Goal: Task Accomplishment & Management: Manage account settings

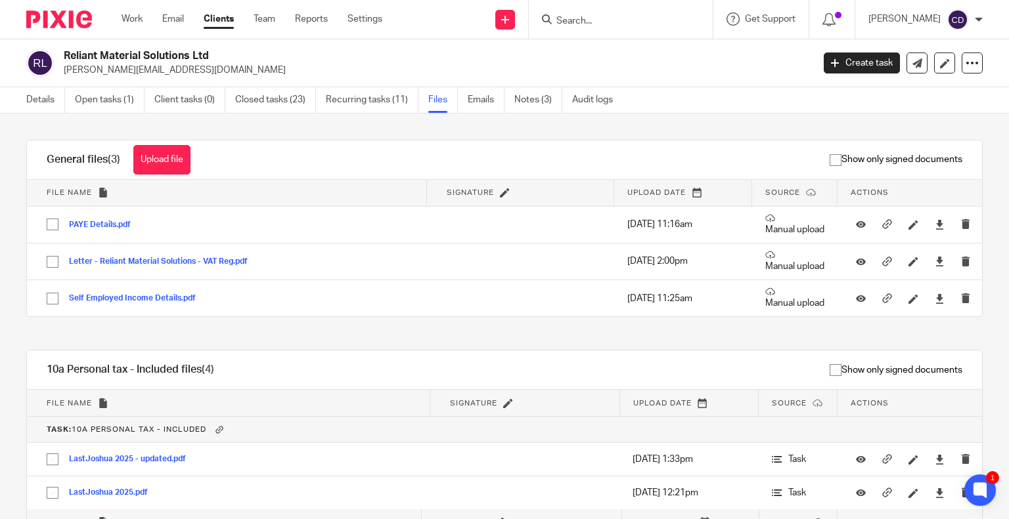
scroll to position [197, 0]
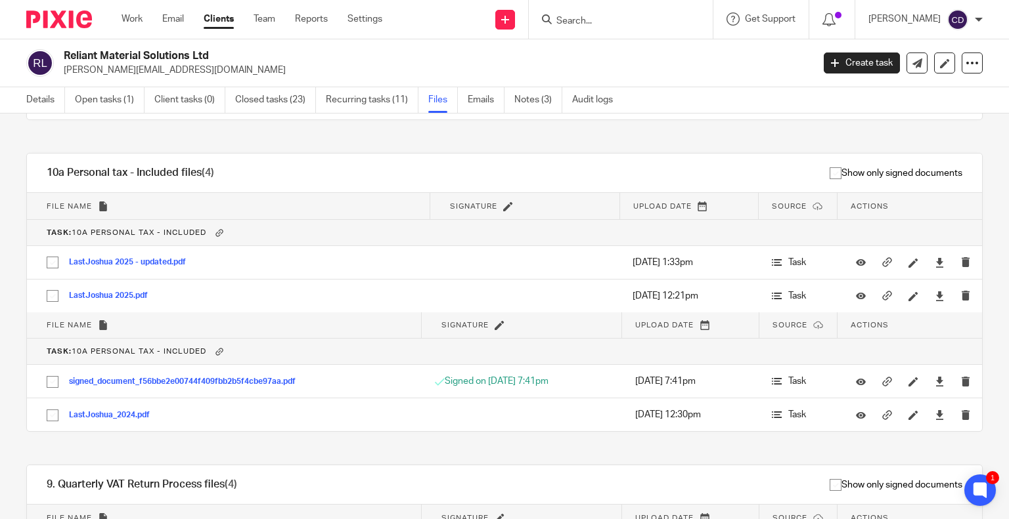
click at [607, 26] on input "Search" at bounding box center [614, 22] width 118 height 12
click button "submit" at bounding box center [0, 0] width 0 height 0
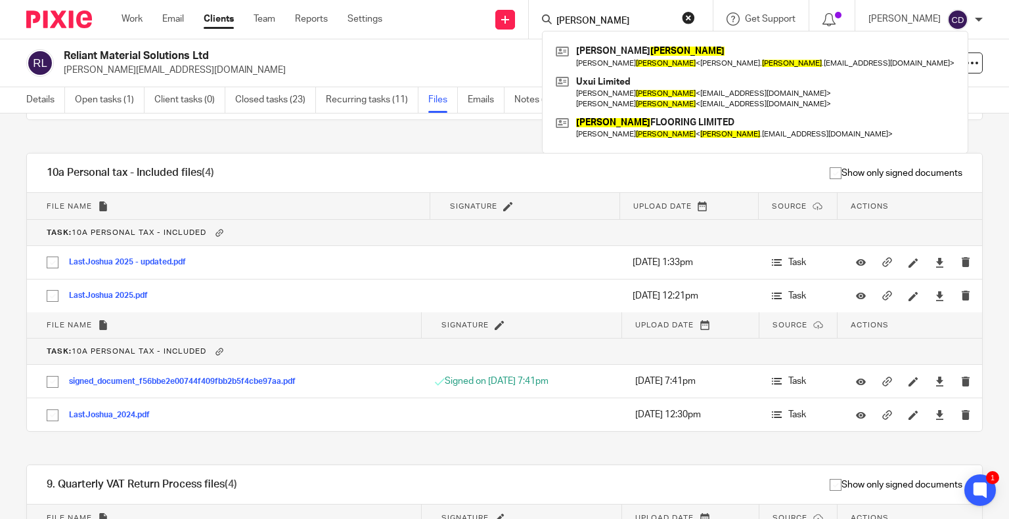
click at [607, 12] on form "yates" at bounding box center [625, 19] width 140 height 16
drag, startPoint x: 600, startPoint y: 22, endPoint x: 553, endPoint y: 35, distance: 48.4
click at [553, 35] on div "yates Carolyn Yates Carolyn Yates < carolyn. yates .uk@googlemail.com > Uxui Li…" at bounding box center [621, 19] width 184 height 39
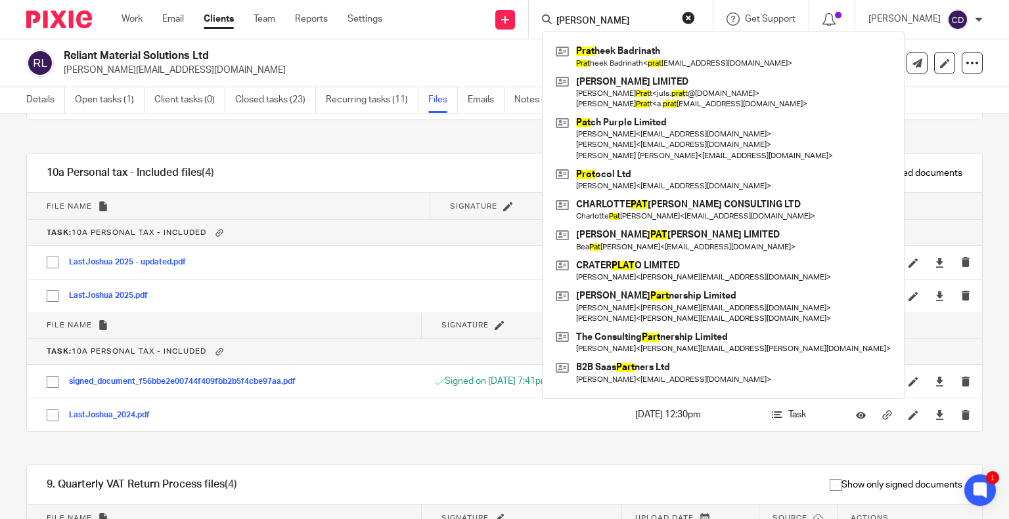
type input "pratt"
click button "submit" at bounding box center [0, 0] width 0 height 0
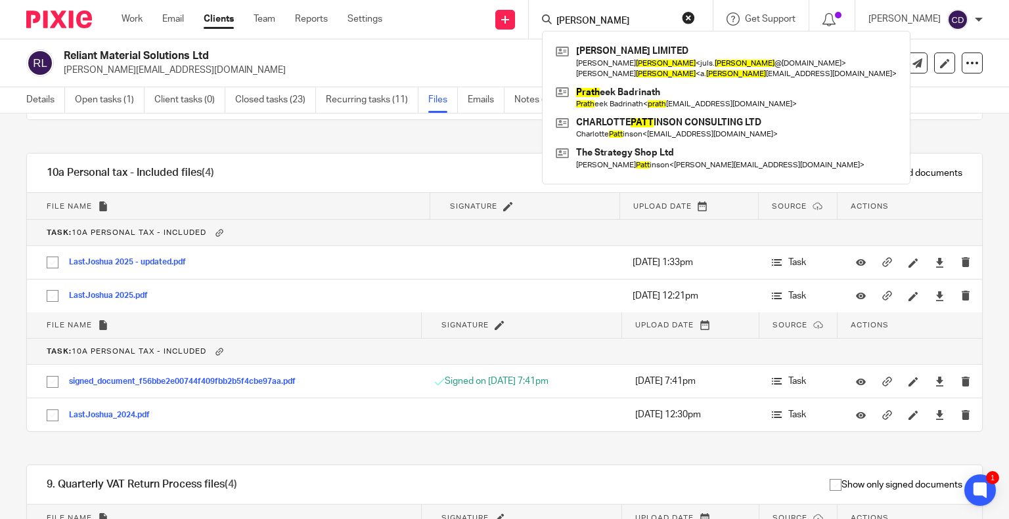
click at [615, 76] on link at bounding box center [725, 61] width 347 height 41
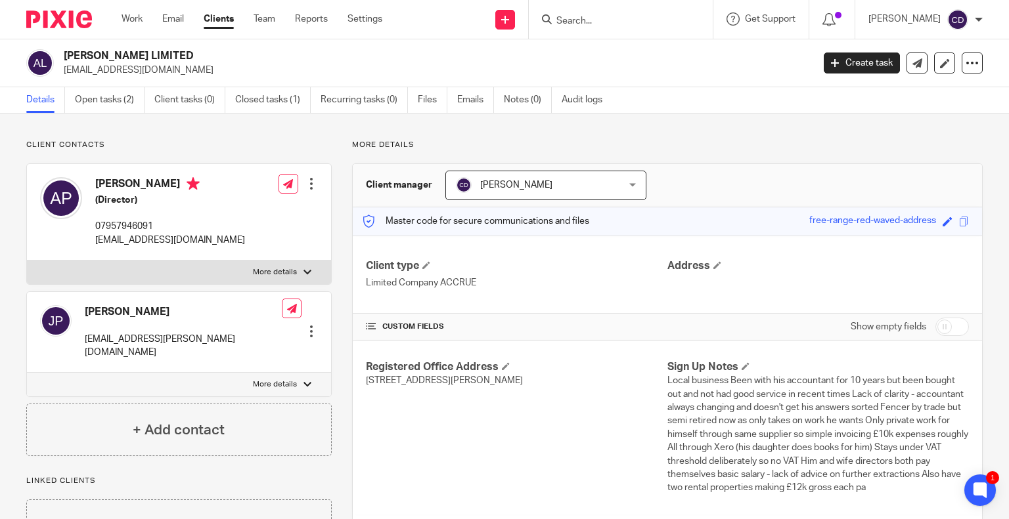
click at [116, 89] on link "Open tasks (2)" at bounding box center [110, 100] width 70 height 26
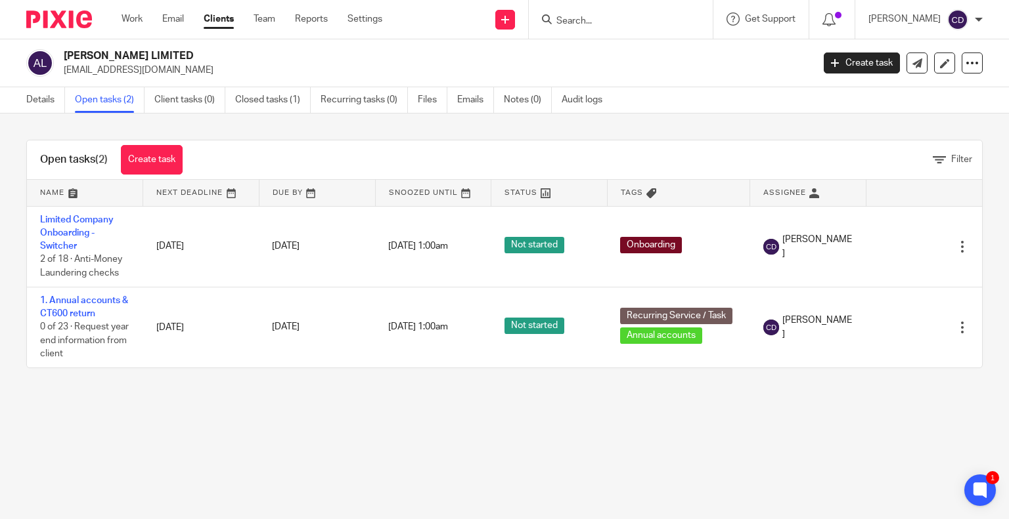
click at [57, 224] on td "Limited Company Onboarding - Switcher 2 of 18 · Anti-Money Laundering checks" at bounding box center [85, 246] width 116 height 81
click at [55, 233] on link "Limited Company Onboarding - Switcher" at bounding box center [77, 233] width 74 height 36
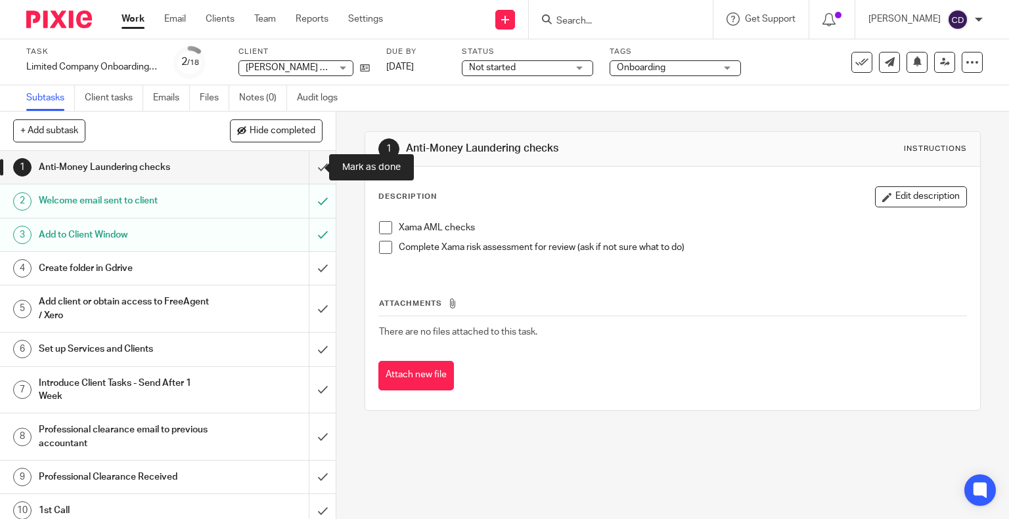
click at [302, 160] on input "submit" at bounding box center [168, 167] width 336 height 33
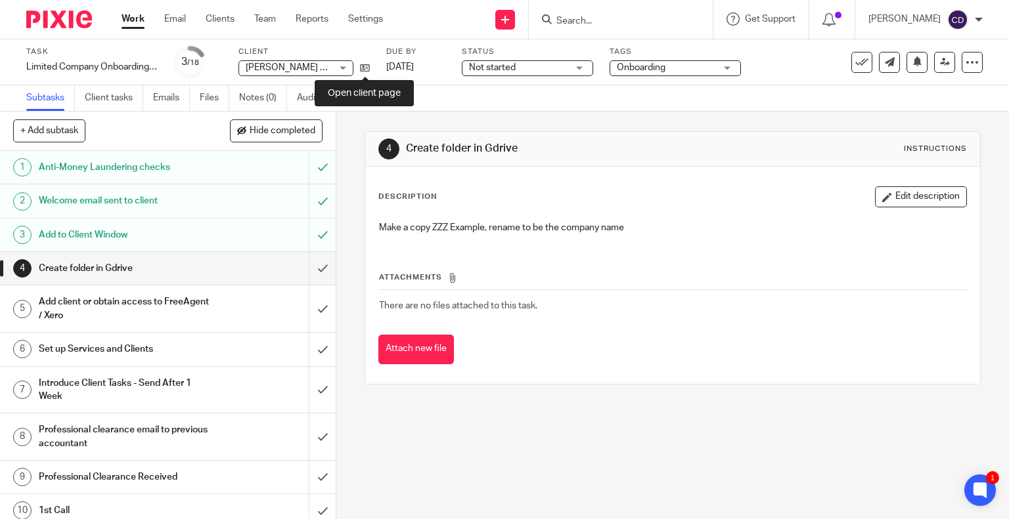
click at [368, 70] on icon at bounding box center [365, 68] width 10 height 10
click at [361, 73] on icon at bounding box center [365, 68] width 10 height 10
click at [362, 66] on icon at bounding box center [365, 68] width 10 height 10
click at [366, 69] on icon at bounding box center [365, 68] width 10 height 10
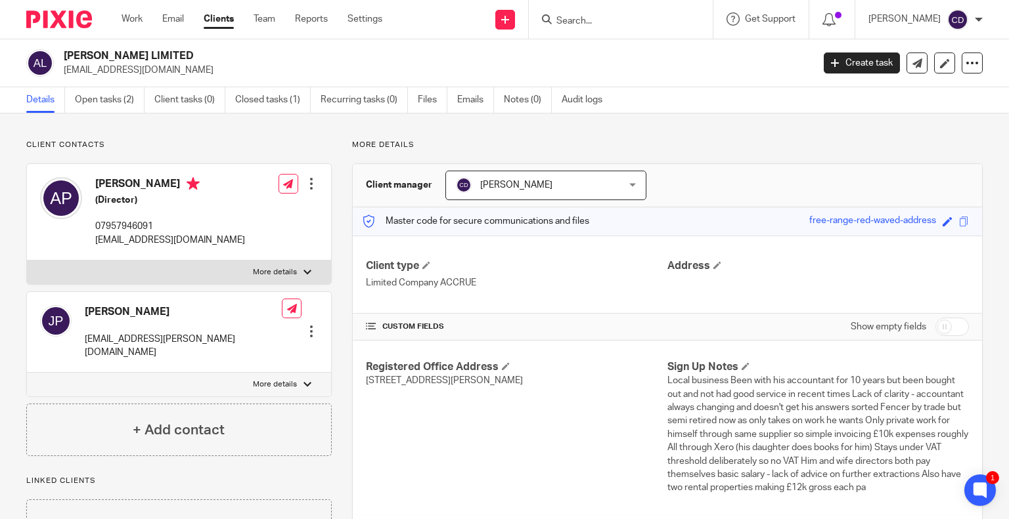
click at [479, 104] on link "Emails" at bounding box center [475, 100] width 37 height 26
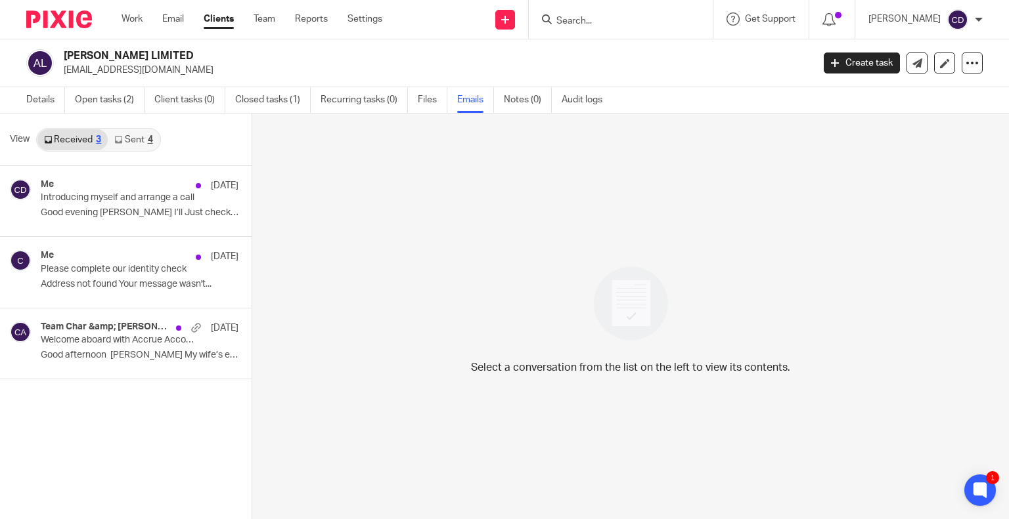
click at [93, 365] on div "Team Char &amp; Finn, Andrew Pratt, Charlotte &amp; Finn Accrue 31 Jul Welcome …" at bounding box center [126, 344] width 252 height 70
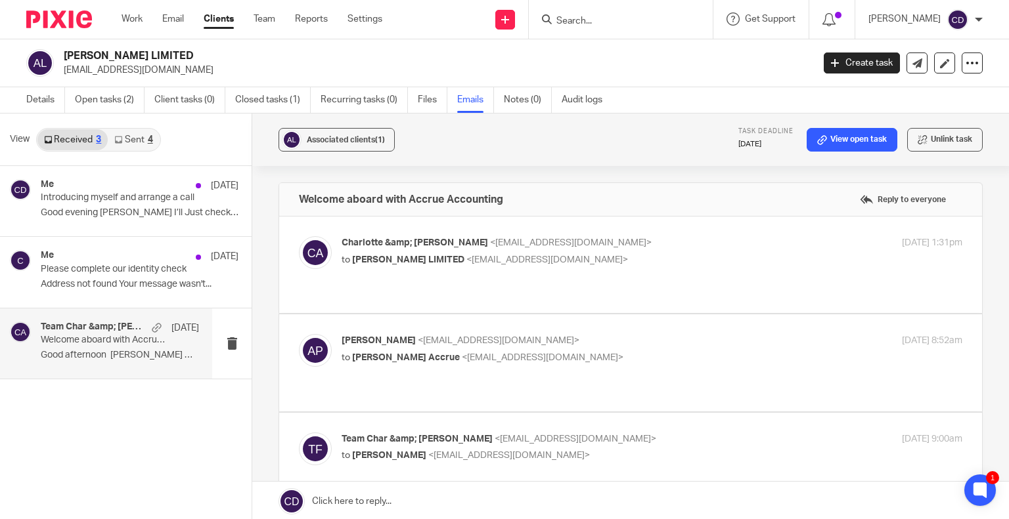
click at [453, 280] on label at bounding box center [630, 265] width 703 height 97
click at [299, 236] on input "checkbox" at bounding box center [298, 236] width 1 height 1
checkbox input "true"
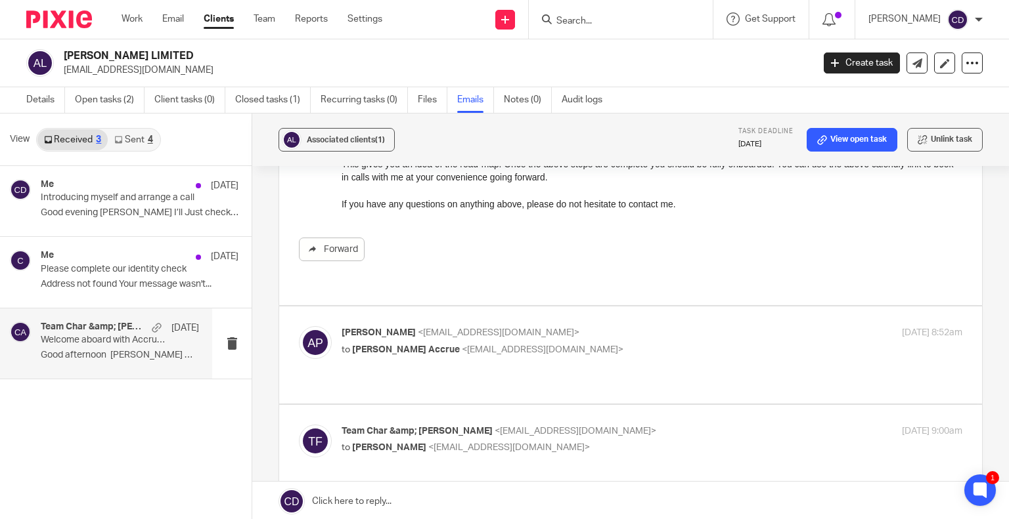
scroll to position [777, 0]
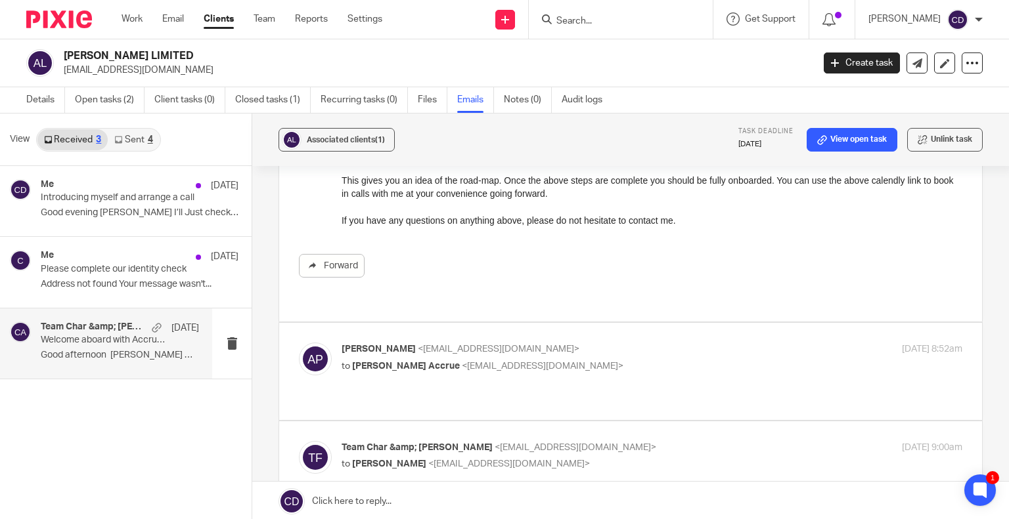
click at [570, 343] on p "Andrew Pratt <a.pratt50@icloud.com>" at bounding box center [548, 350] width 414 height 14
checkbox input "true"
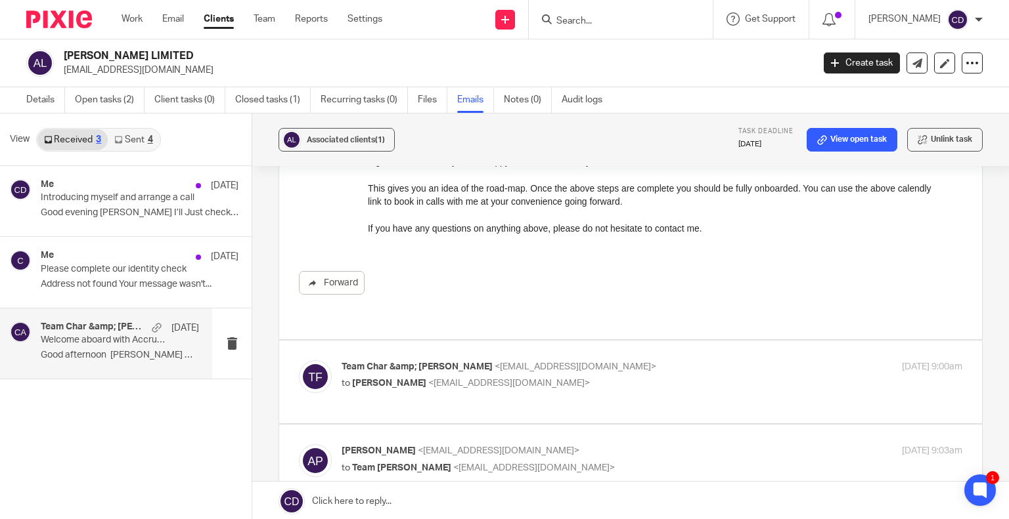
scroll to position [1871, 0]
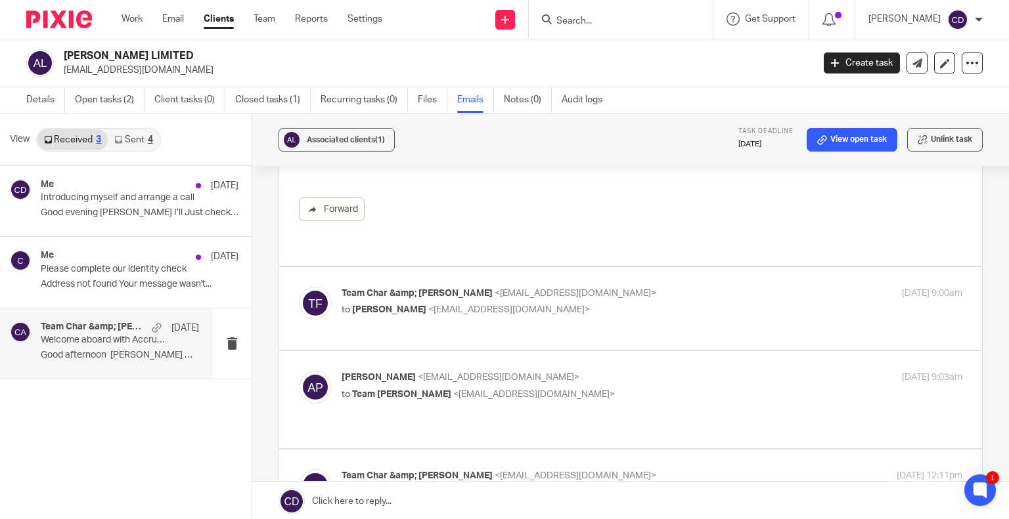
click at [515, 296] on div "Team Char &amp; Finn <team@accrueaccounting.co.uk> to Andrew Pratt <a.pratt50@i…" at bounding box center [630, 309] width 663 height 44
click at [458, 305] on span "<a.pratt50@icloud.com>" at bounding box center [509, 309] width 162 height 9
checkbox input "true"
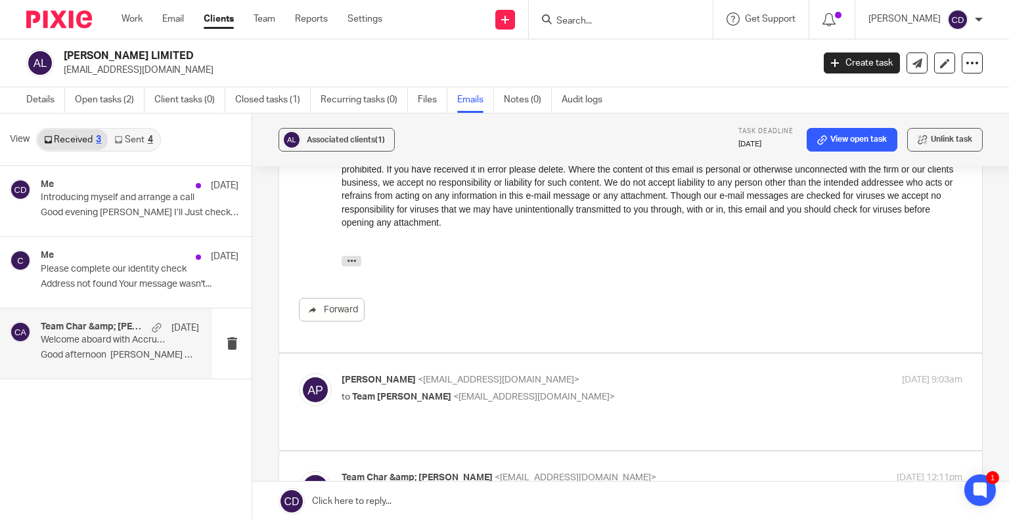
scroll to position [2469, 0]
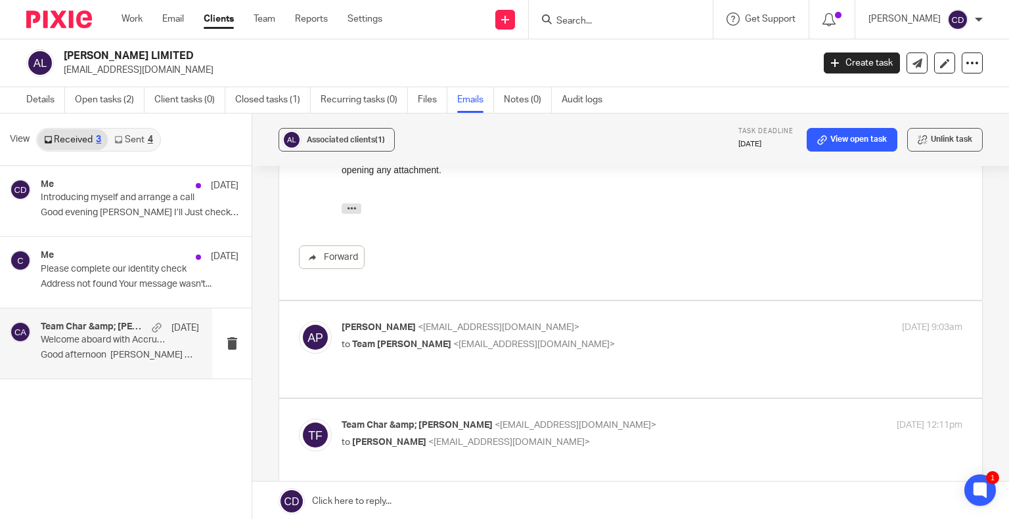
click at [675, 332] on div "Andrew Pratt <a.pratt50@icloud.com> to Team Char Finn <team@accrueaccounting.co…" at bounding box center [630, 349] width 663 height 57
click at [554, 333] on div "Andrew Pratt <a.pratt50@icloud.com> to Team Char Finn <team@accrueaccounting.co…" at bounding box center [630, 349] width 663 height 57
click at [491, 340] on span "<team@accrueaccounting.co.uk>" at bounding box center [534, 344] width 162 height 9
checkbox input "true"
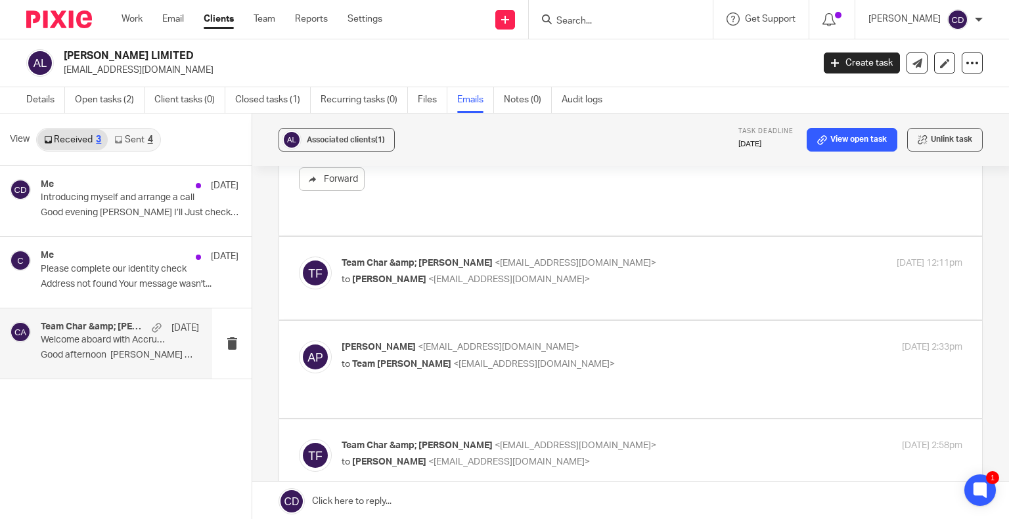
scroll to position [4509, 0]
click at [544, 273] on p "to Andrew Pratt <a.pratt50@icloud.com>" at bounding box center [548, 280] width 414 height 14
checkbox input "true"
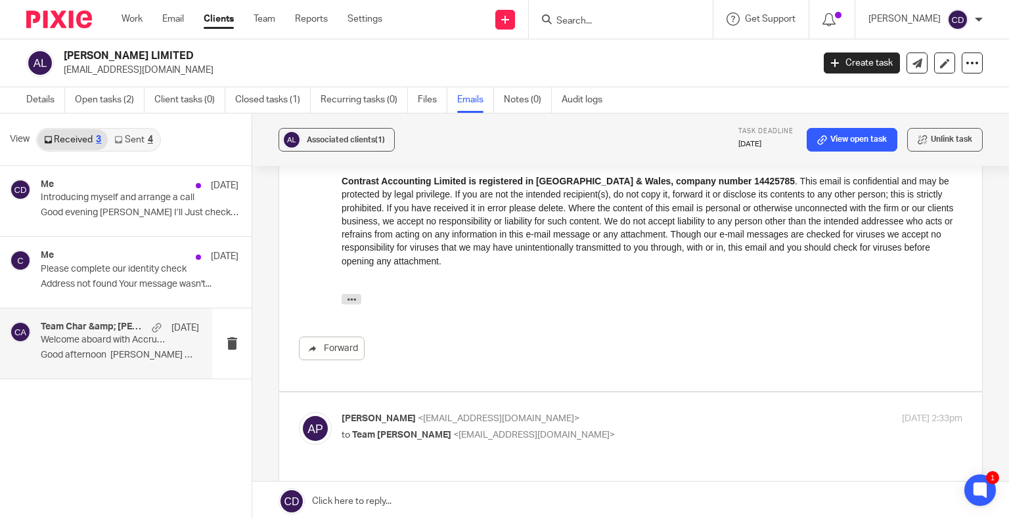
scroll to position [4919, 0]
click at [570, 428] on p "to Team Char Finn <team@accrueaccounting.co.uk>" at bounding box center [548, 435] width 414 height 14
checkbox input "true"
click at [570, 428] on p "to Team Char Finn <team@accrueaccounting.co.uk>" at bounding box center [548, 435] width 414 height 14
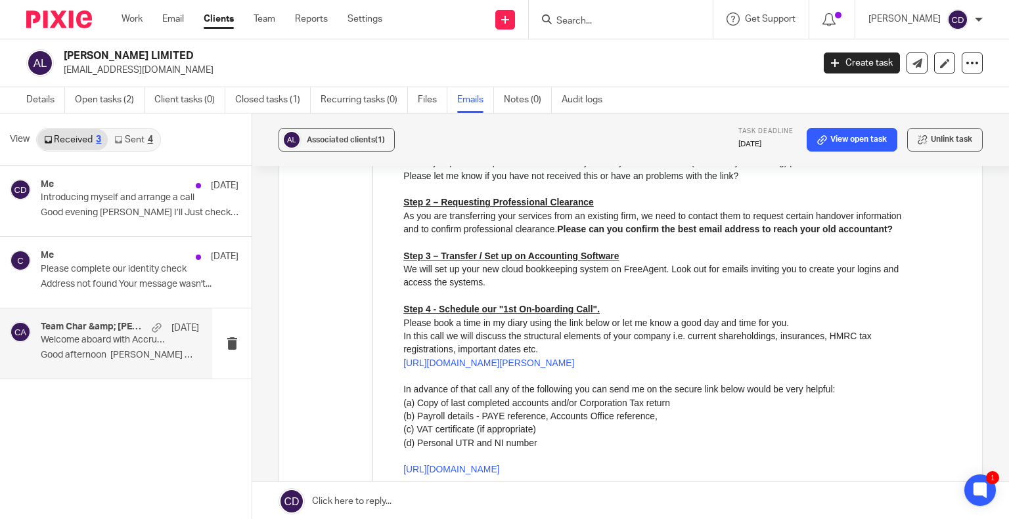
scroll to position [3541, 0]
click at [50, 105] on link "Details" at bounding box center [45, 100] width 39 height 26
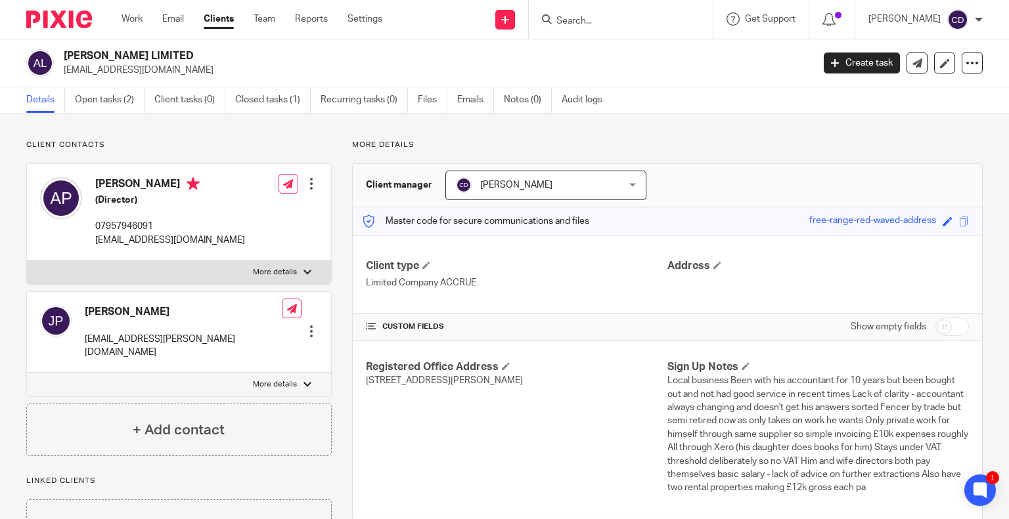
click at [514, 113] on div "Details Open tasks (2) Client tasks (0) Closed tasks (1) Recurring tasks (0) Fi…" at bounding box center [504, 100] width 1009 height 26
click at [521, 97] on link "Notes (0)" at bounding box center [528, 100] width 48 height 26
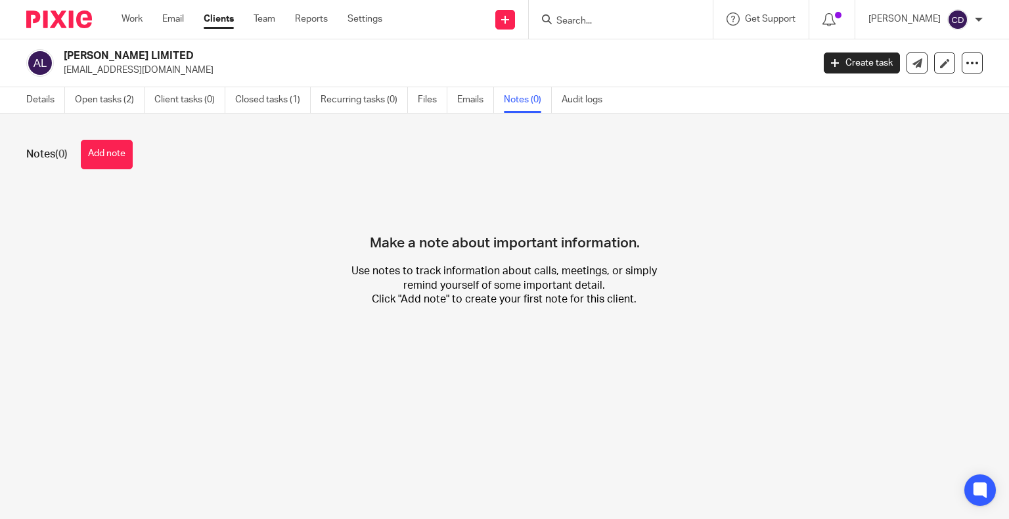
click at [112, 150] on button "Add note" at bounding box center [107, 155] width 52 height 30
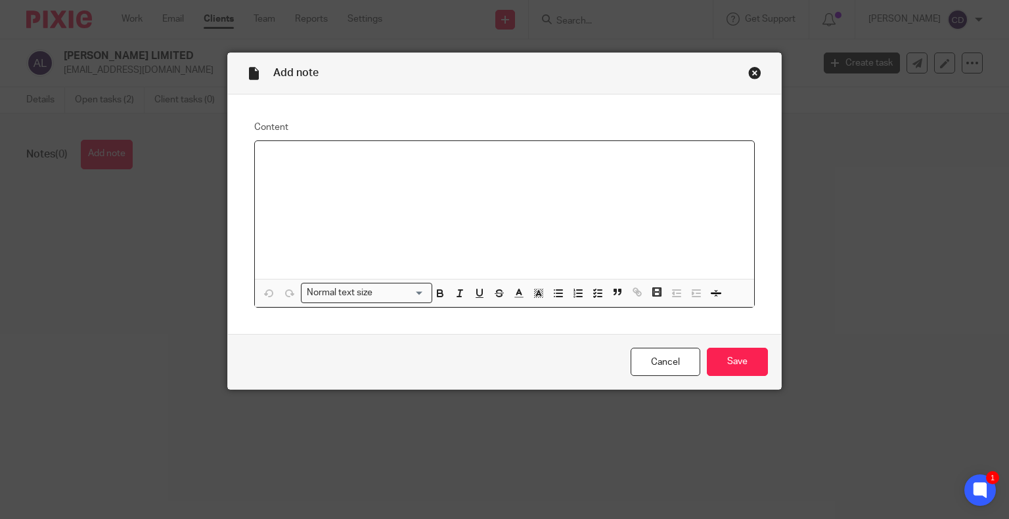
click at [634, 372] on link "Cancel" at bounding box center [665, 362] width 70 height 28
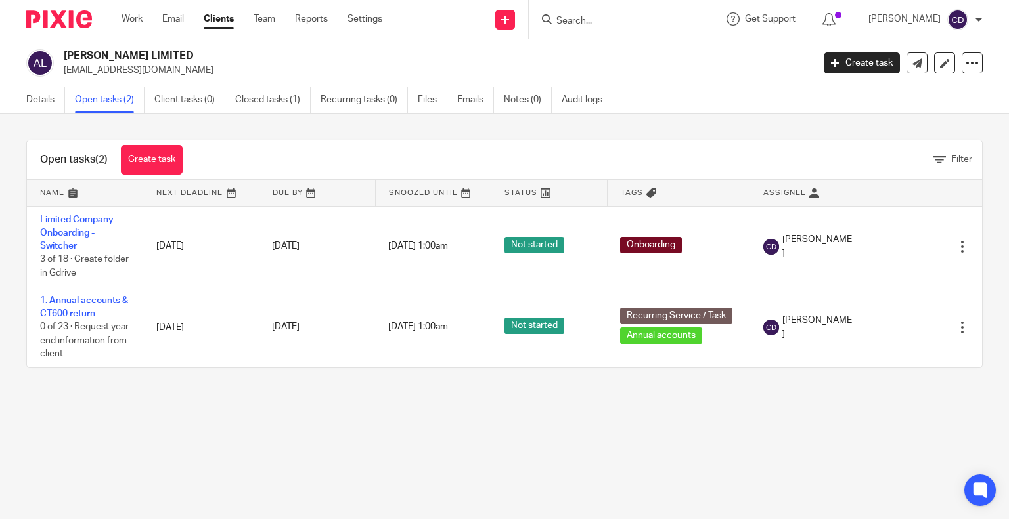
click at [508, 104] on link "Notes (0)" at bounding box center [528, 100] width 48 height 26
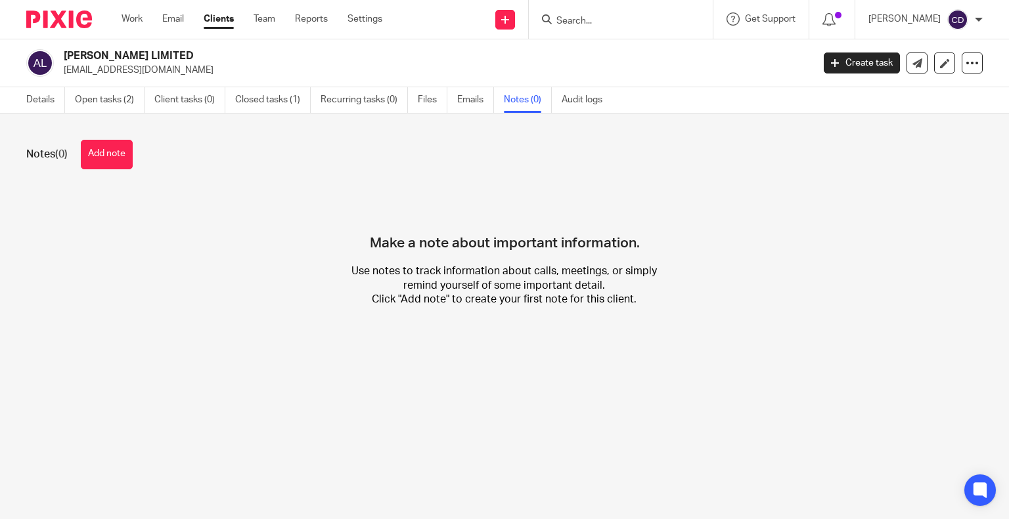
click at [93, 142] on button "Add note" at bounding box center [107, 155] width 52 height 30
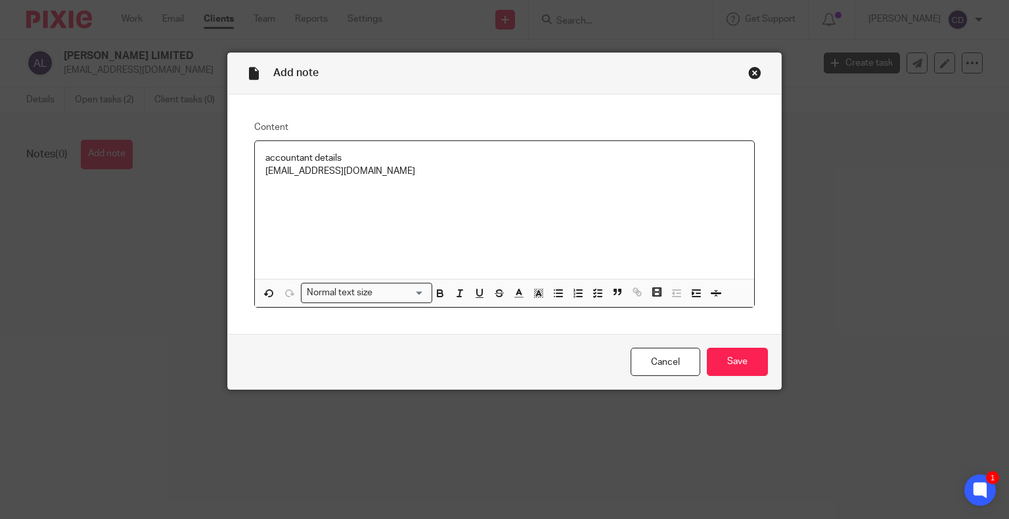
click at [739, 366] on input "Save" at bounding box center [737, 362] width 61 height 28
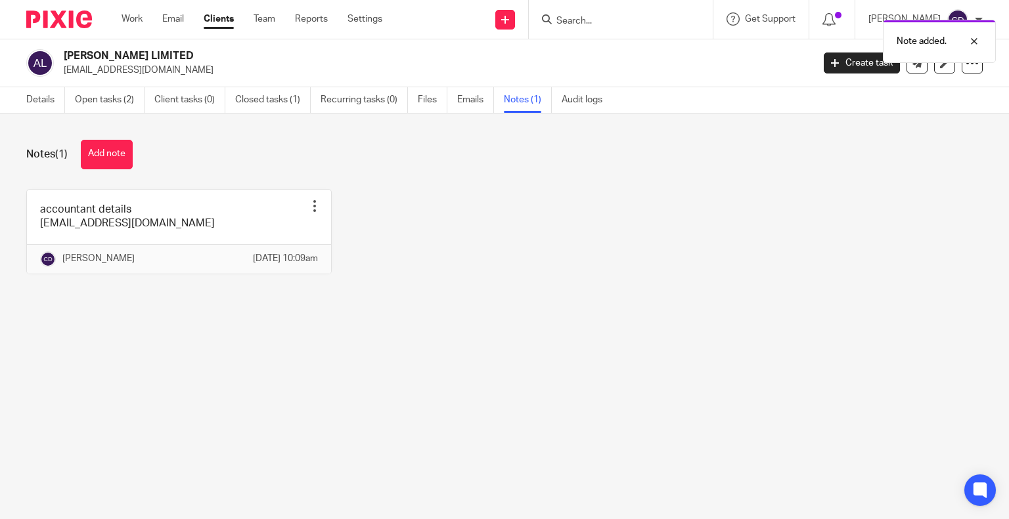
click at [108, 100] on link "Open tasks (2)" at bounding box center [110, 100] width 70 height 26
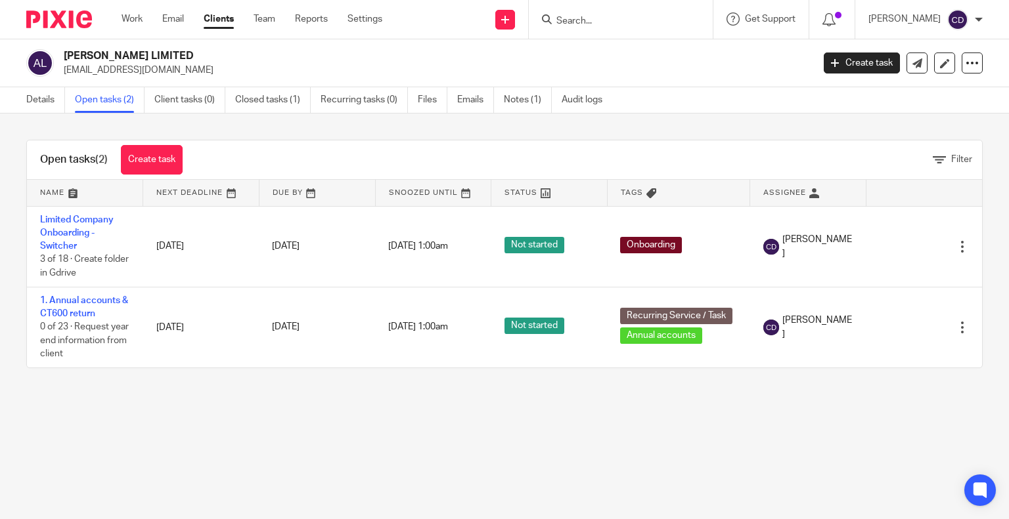
click at [53, 226] on td "Limited Company Onboarding - Switcher 3 of 18 · Create folder in Gdrive" at bounding box center [85, 246] width 116 height 81
click at [53, 232] on link "Limited Company Onboarding - Switcher" at bounding box center [77, 233] width 74 height 36
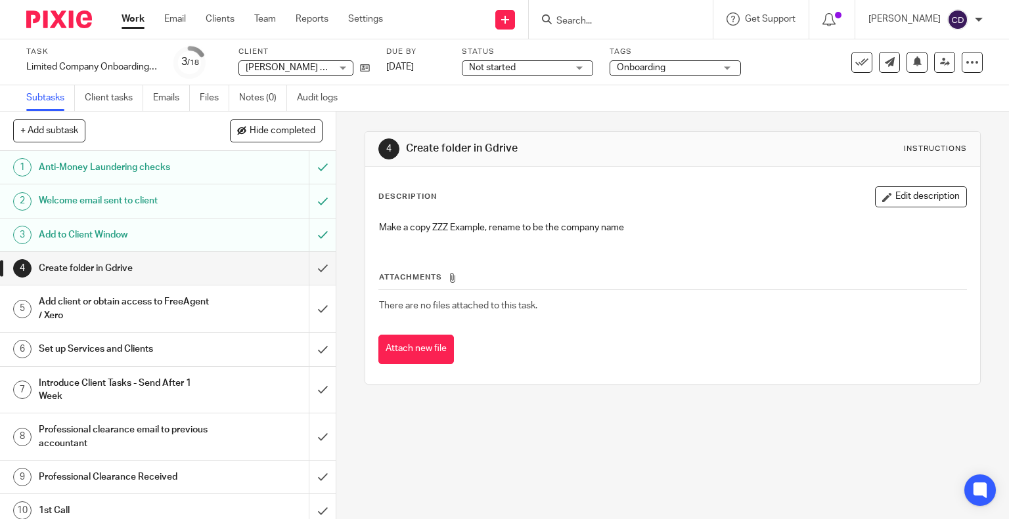
click at [140, 437] on h1 "Professional clearance email to previous accountant" at bounding box center [124, 436] width 171 height 33
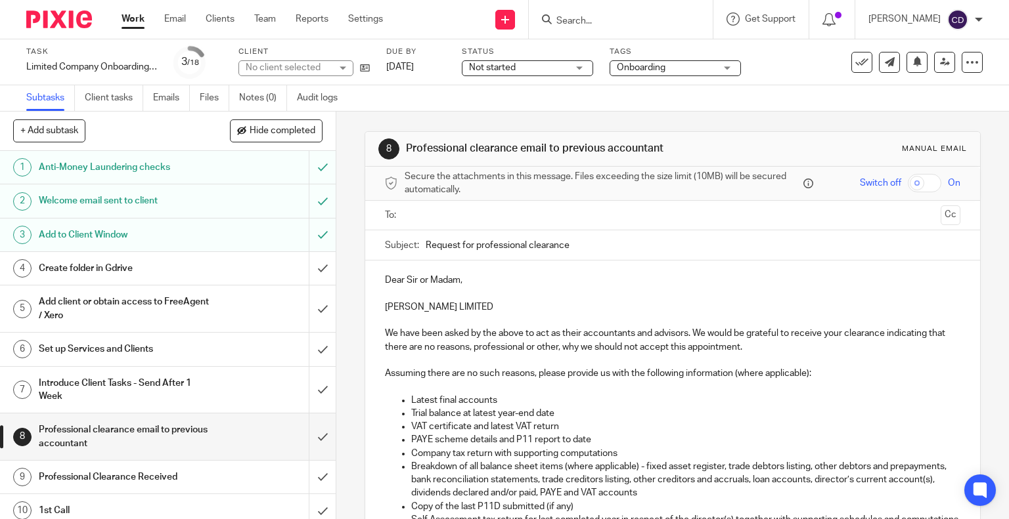
click at [429, 221] on input "text" at bounding box center [672, 215] width 526 height 15
type input "rob@avencia.tax"
click at [524, 295] on p at bounding box center [673, 293] width 576 height 13
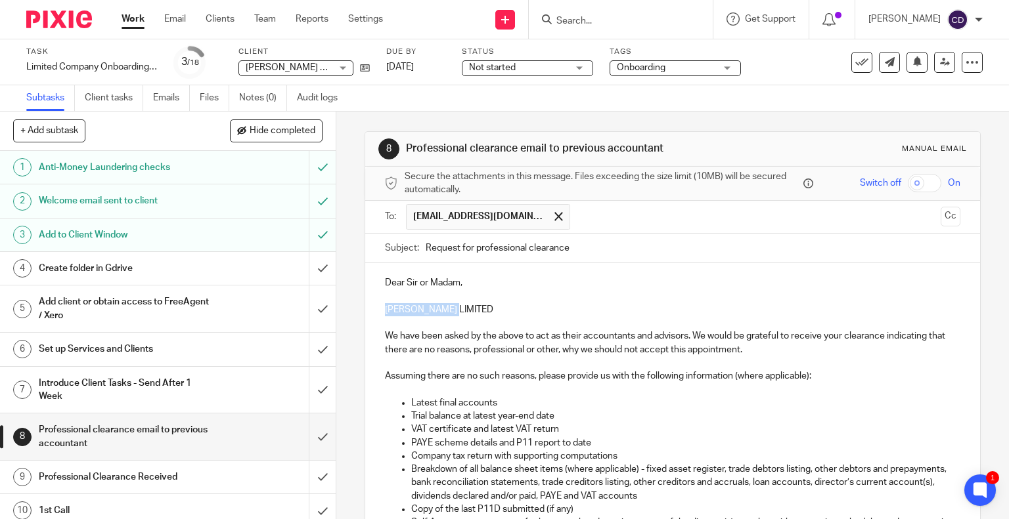
drag, startPoint x: 470, startPoint y: 310, endPoint x: 364, endPoint y: 309, distance: 105.7
click at [365, 309] on div "Dear Sir or Madam, ANDY P LIMITED We have been asked by the above to act as the…" at bounding box center [672, 460] width 615 height 395
click at [693, 371] on p "Assuming there are no such reasons, please provide us with the following inform…" at bounding box center [673, 376] width 576 height 13
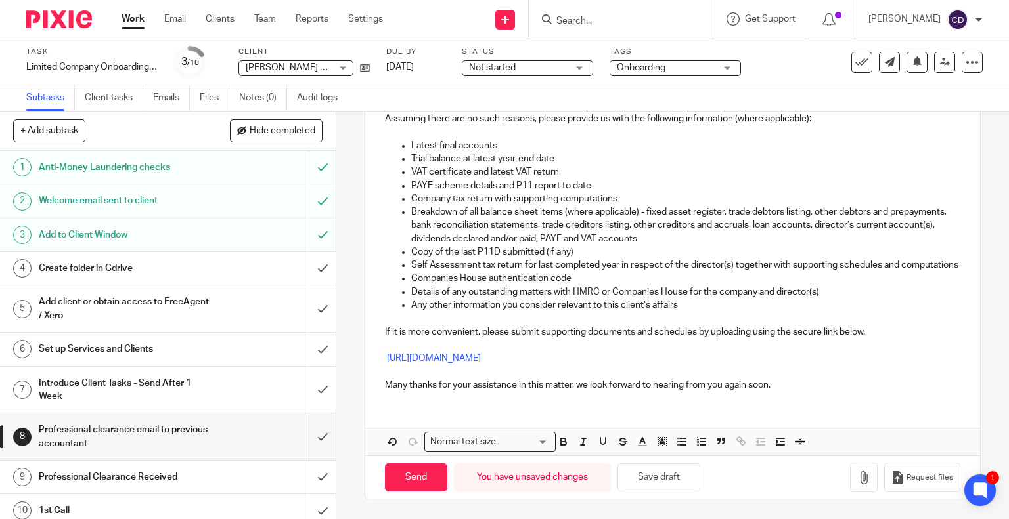
click at [418, 469] on input "Send" at bounding box center [416, 478] width 62 height 28
type input "Sent"
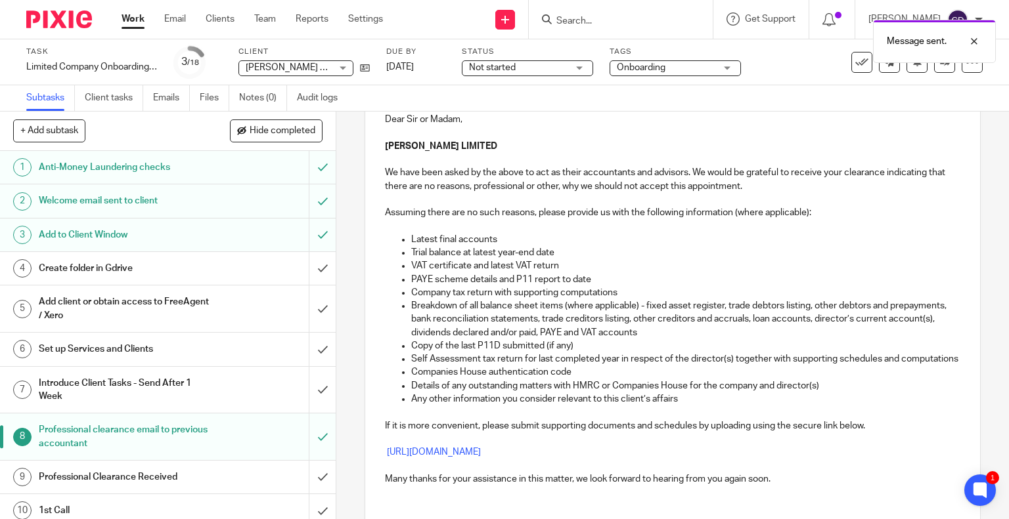
scroll to position [0, 0]
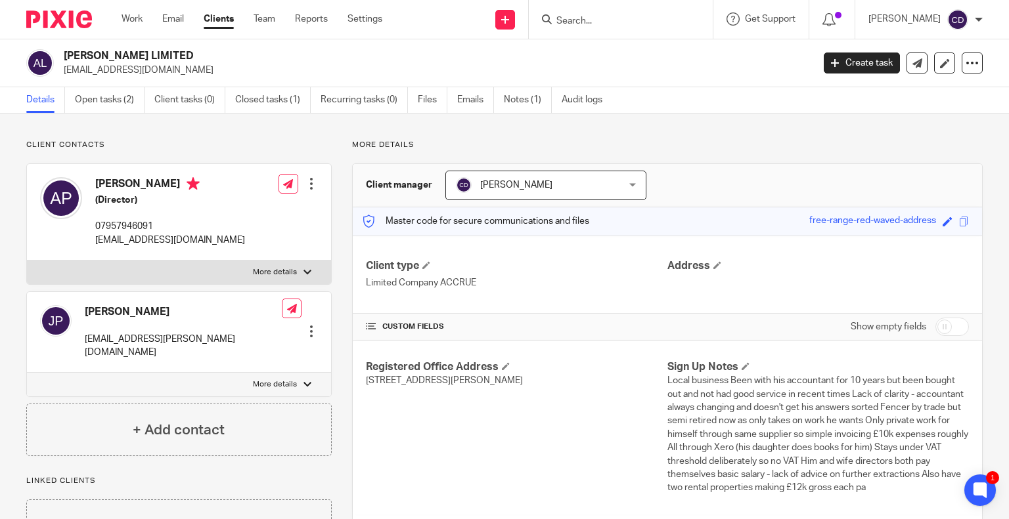
click at [628, 26] on input "Search" at bounding box center [614, 22] width 118 height 12
type input "a"
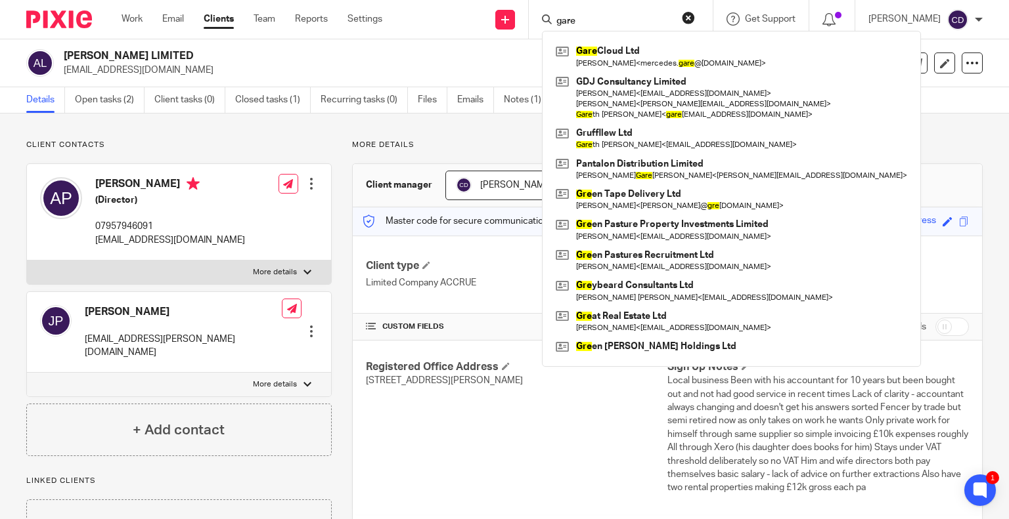
type input "gare"
click at [640, 62] on link at bounding box center [731, 56] width 358 height 30
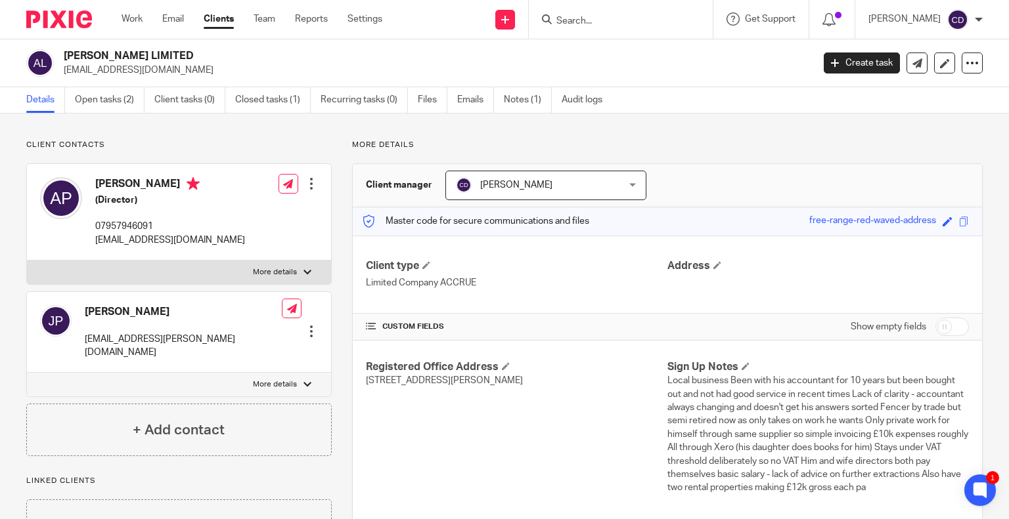
click at [615, 16] on input "Search" at bounding box center [614, 22] width 118 height 12
paste input "ROCKWELL SUSTAINABLE CONSULTANTS LIMITED"
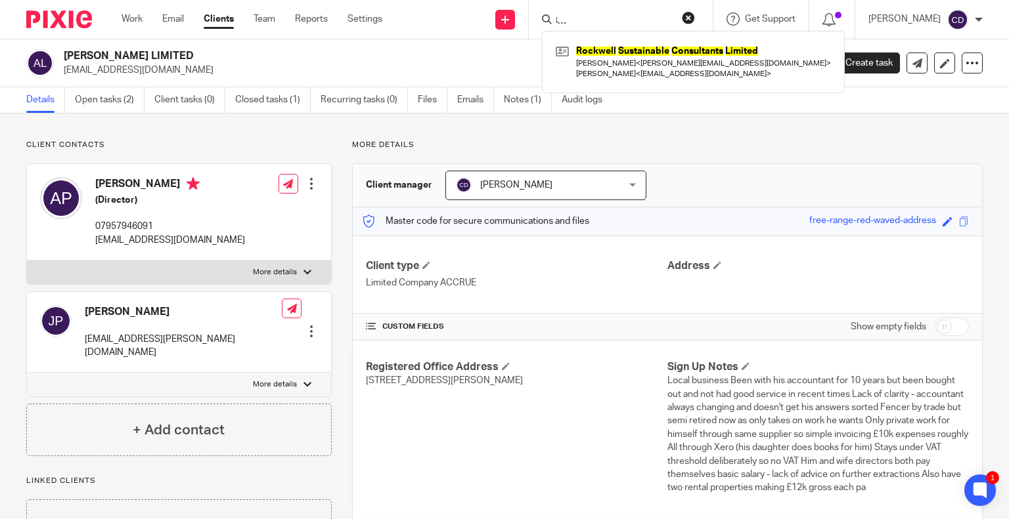
type input "ROCKWELL SUSTAINABLE CONSULTANTS LIMITED"
click at [617, 60] on link at bounding box center [693, 61] width 282 height 41
